Goal: Information Seeking & Learning: Compare options

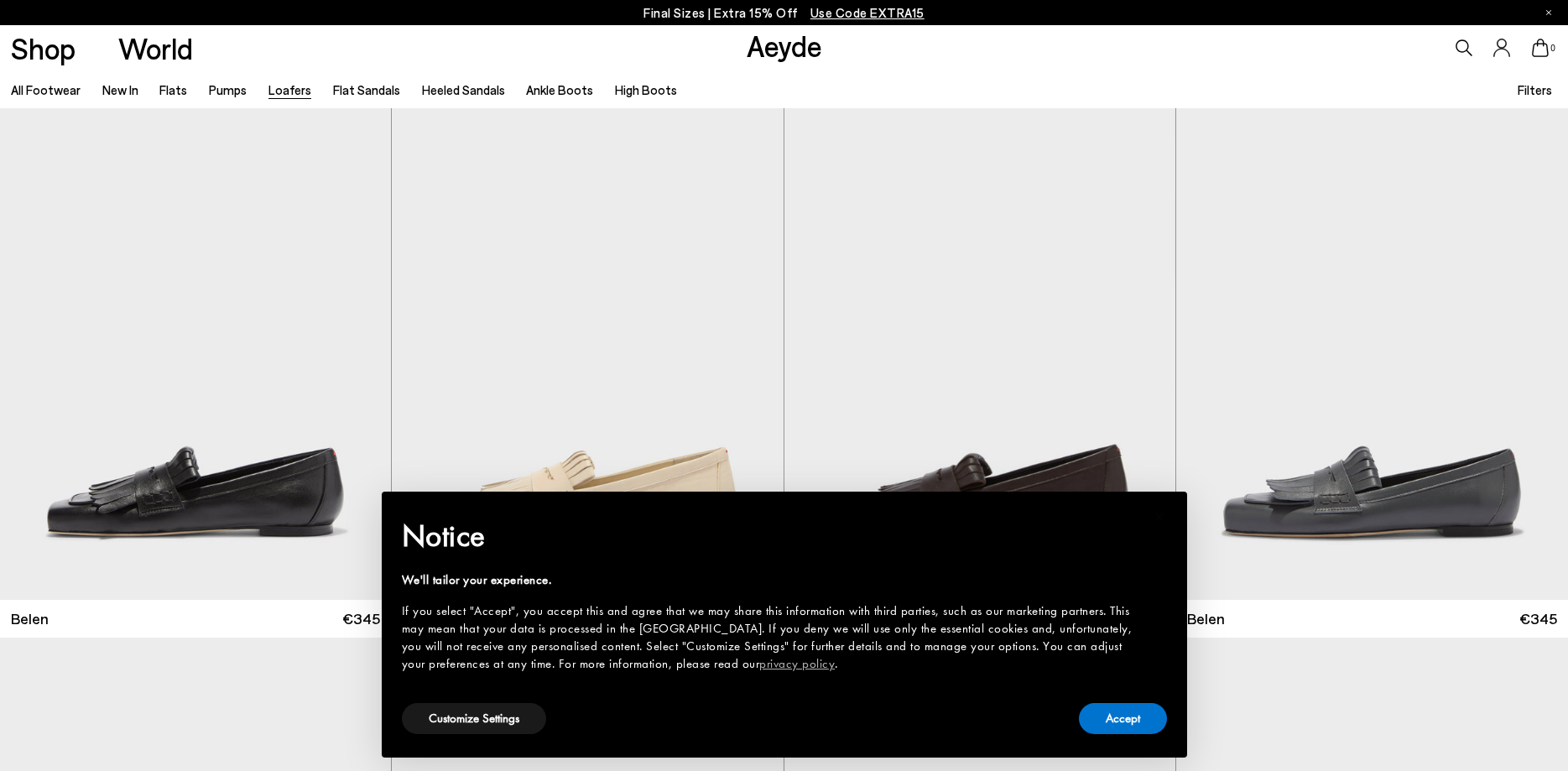
click at [1133, 714] on button "Accept" at bounding box center [1122, 719] width 88 height 31
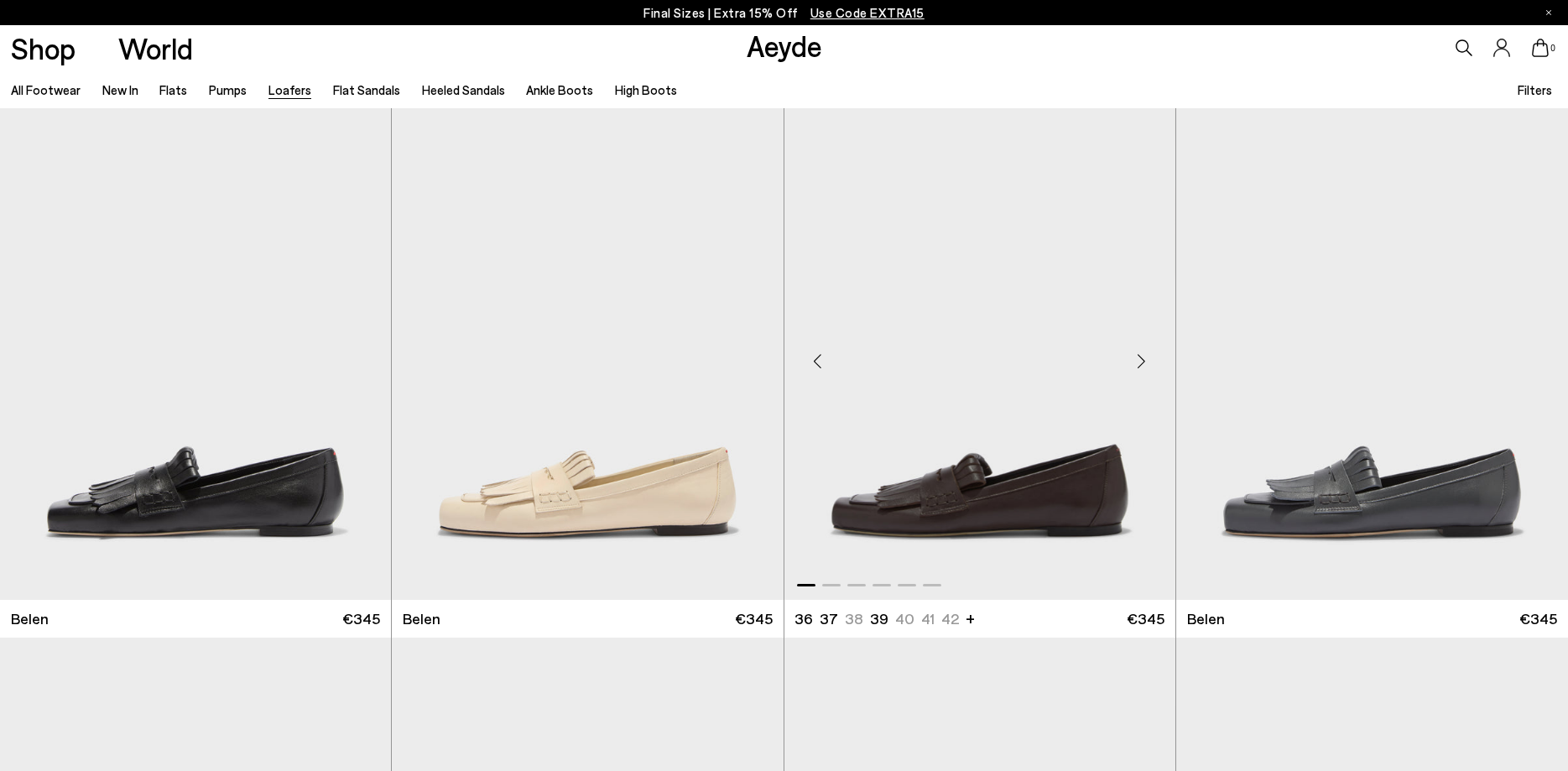
click at [1151, 355] on div "Next slide" at bounding box center [1142, 361] width 50 height 50
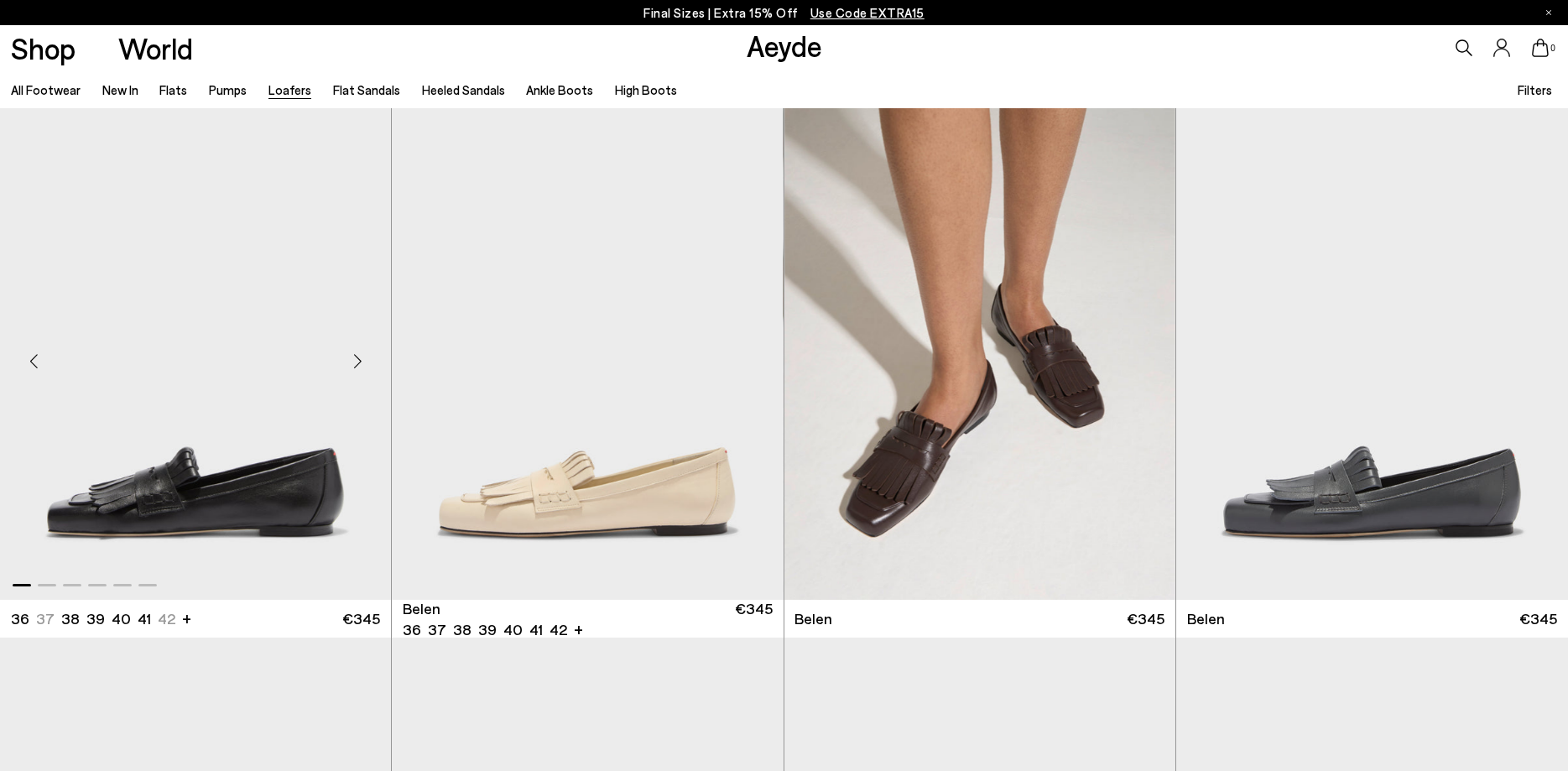
click at [231, 481] on img "1 / 6" at bounding box center [196, 355] width 391 height 492
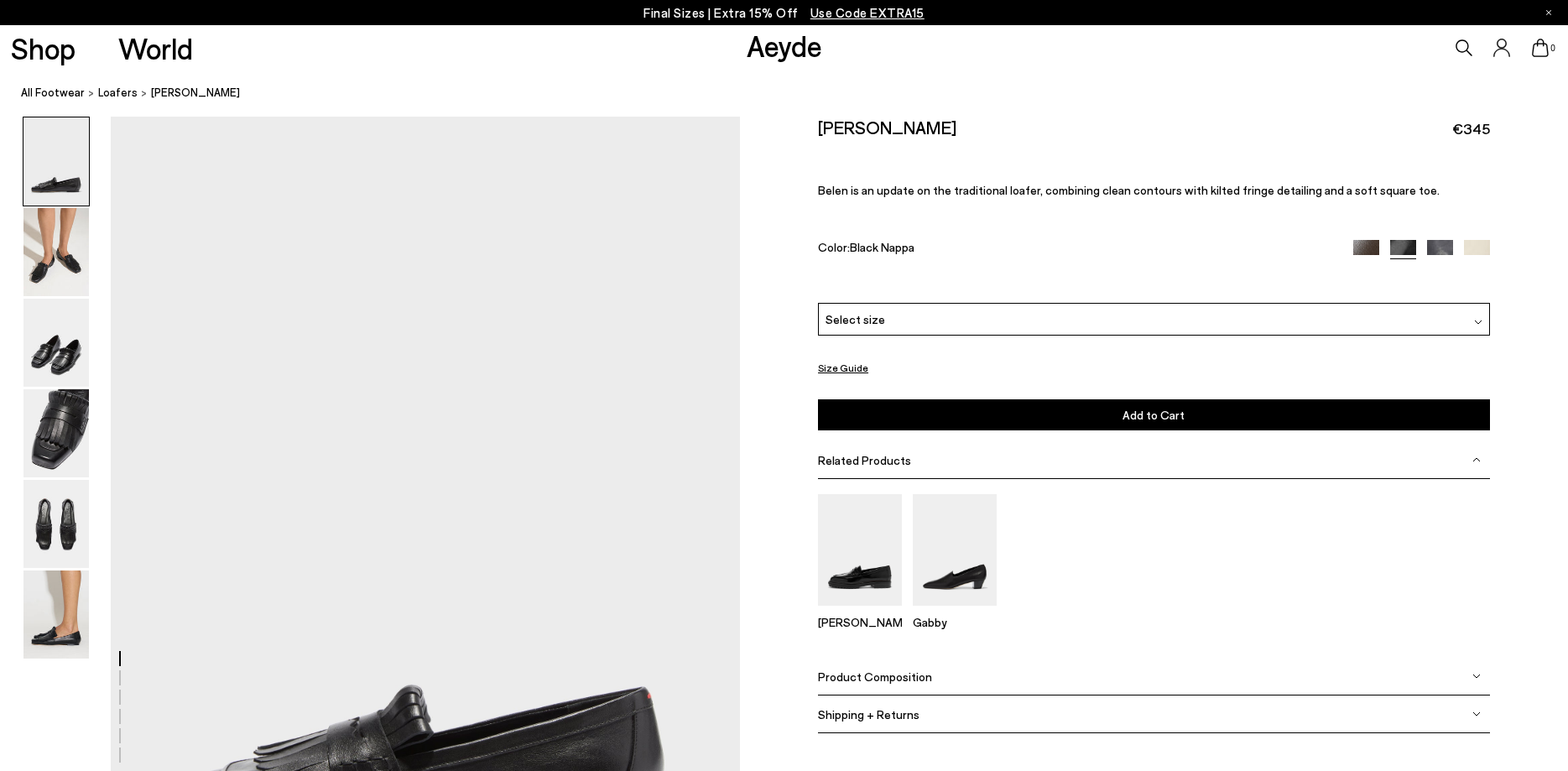
click at [52, 446] on img at bounding box center [56, 433] width 66 height 88
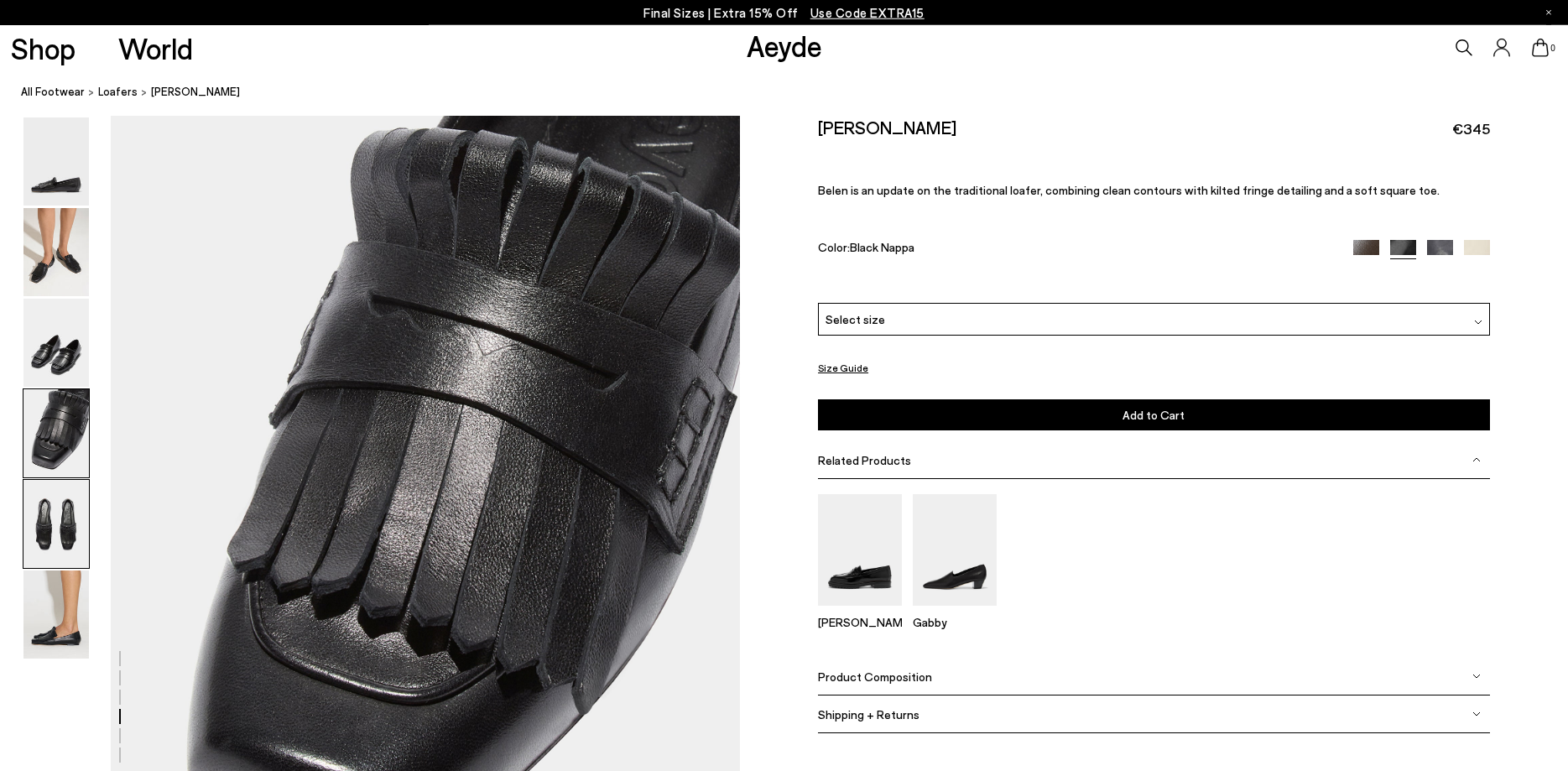
scroll to position [2525, 0]
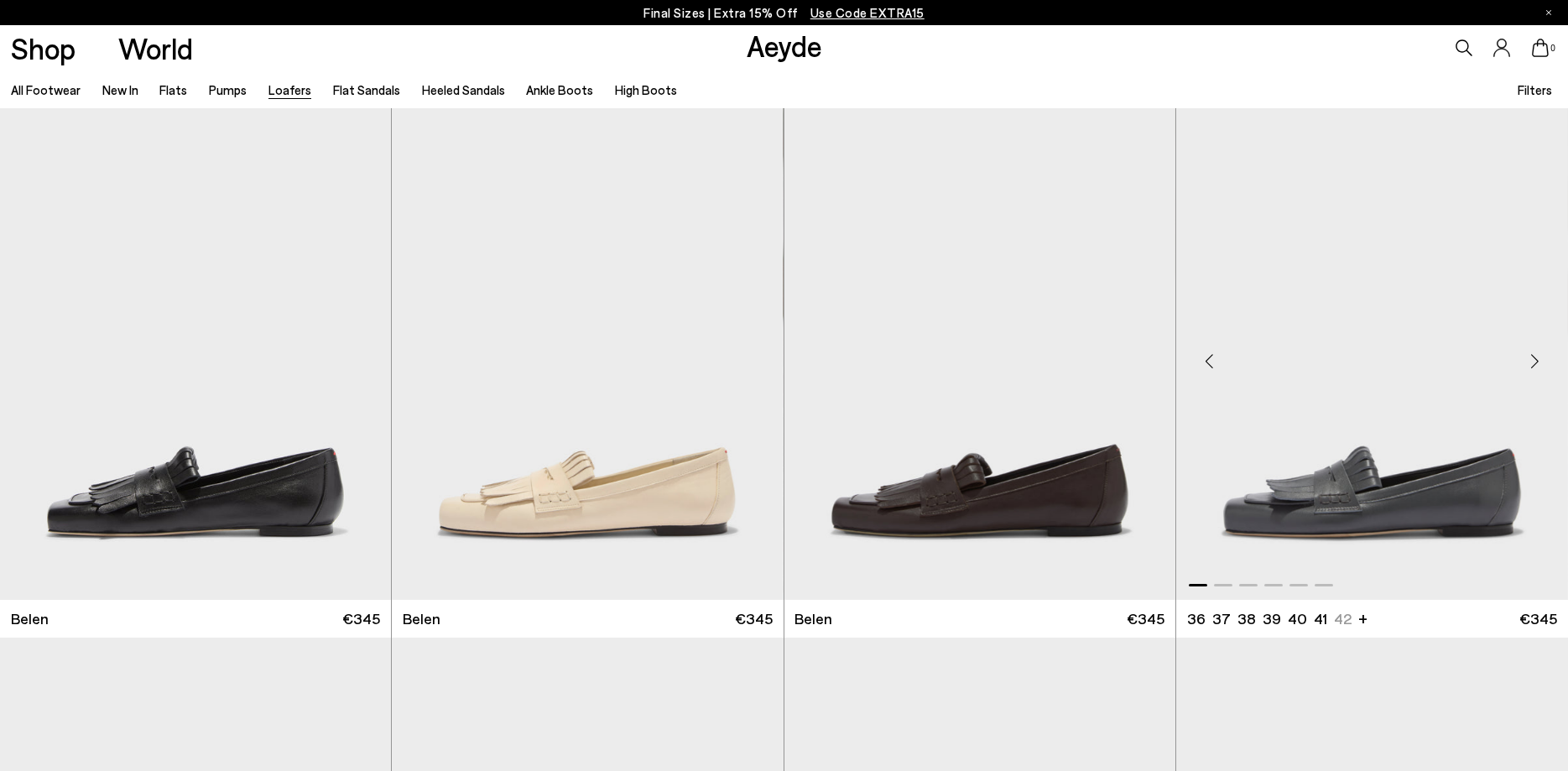
click at [1408, 261] on img "1 / 6" at bounding box center [1371, 355] width 392 height 492
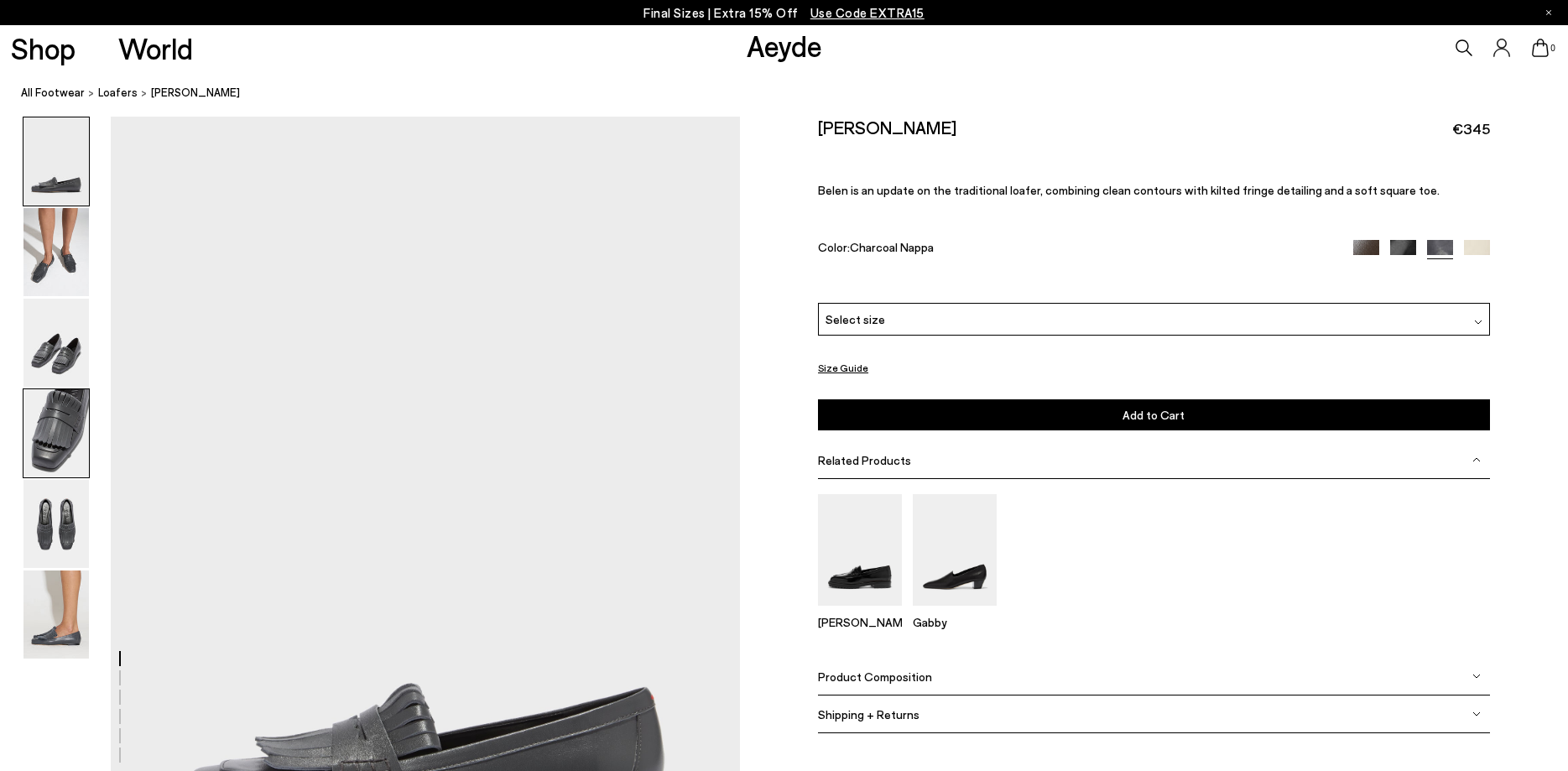
click at [48, 448] on img at bounding box center [56, 433] width 66 height 88
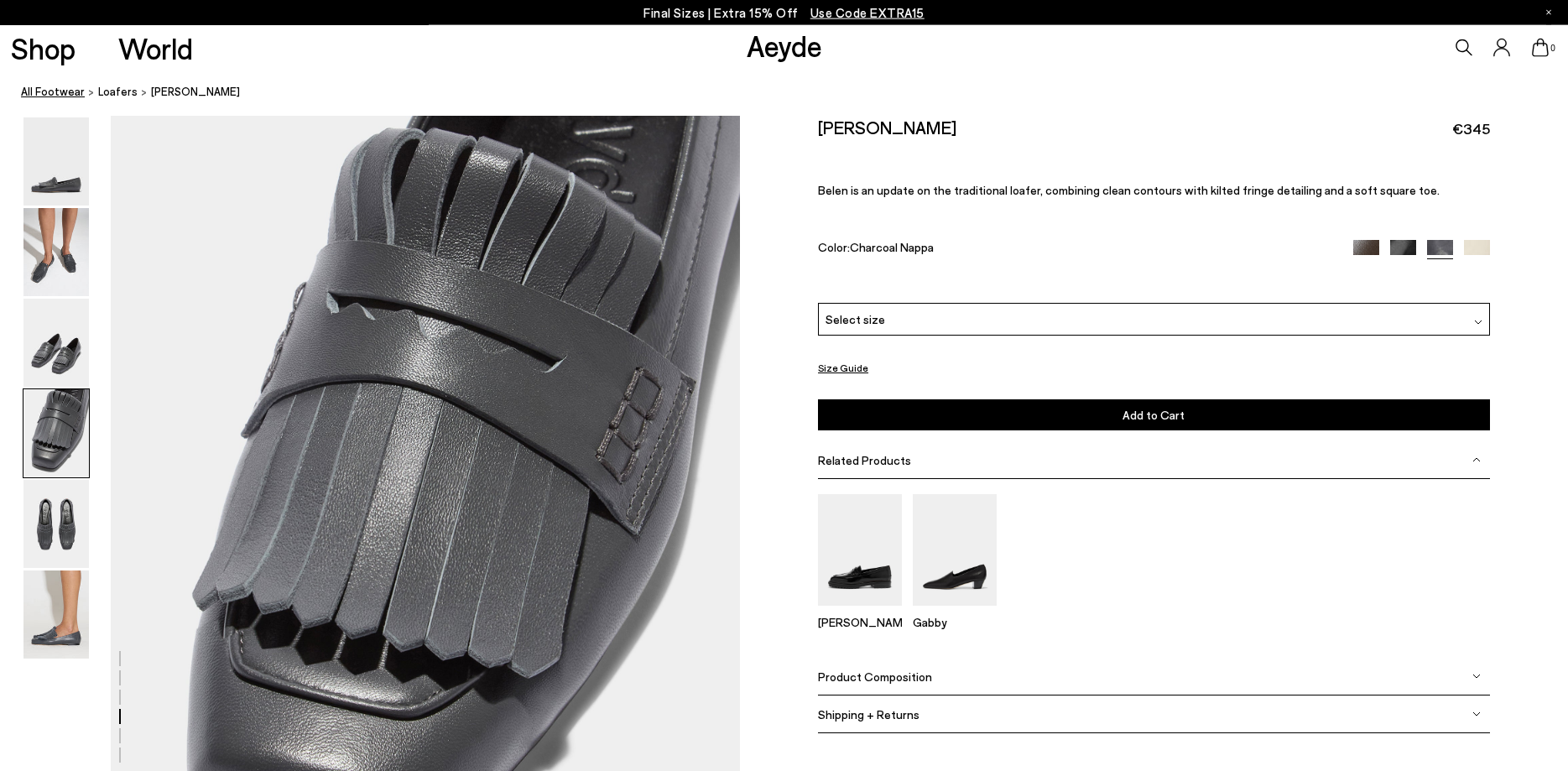
scroll to position [2525, 0]
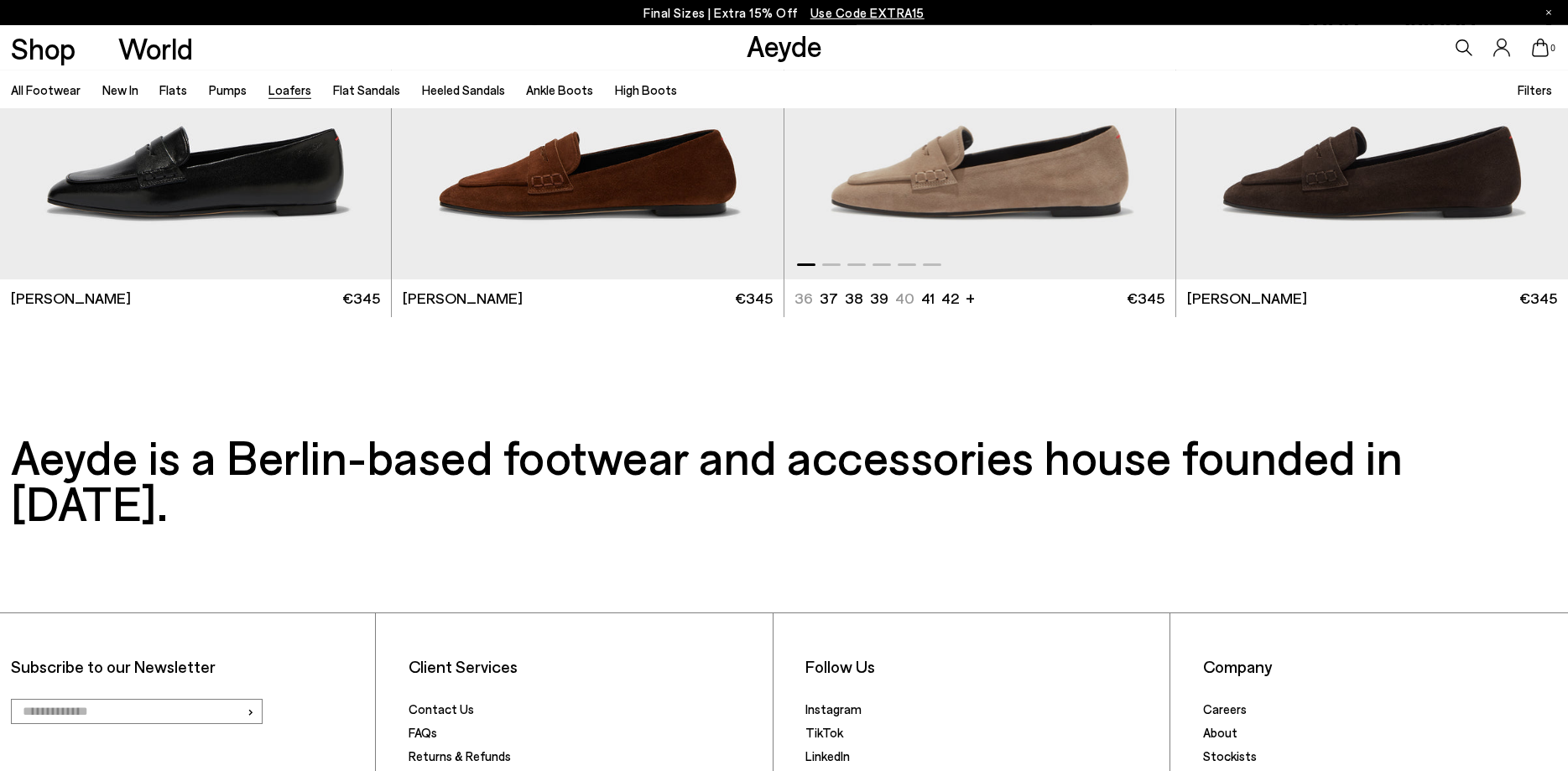
scroll to position [4198, 0]
